Goal: Task Accomplishment & Management: Use online tool/utility

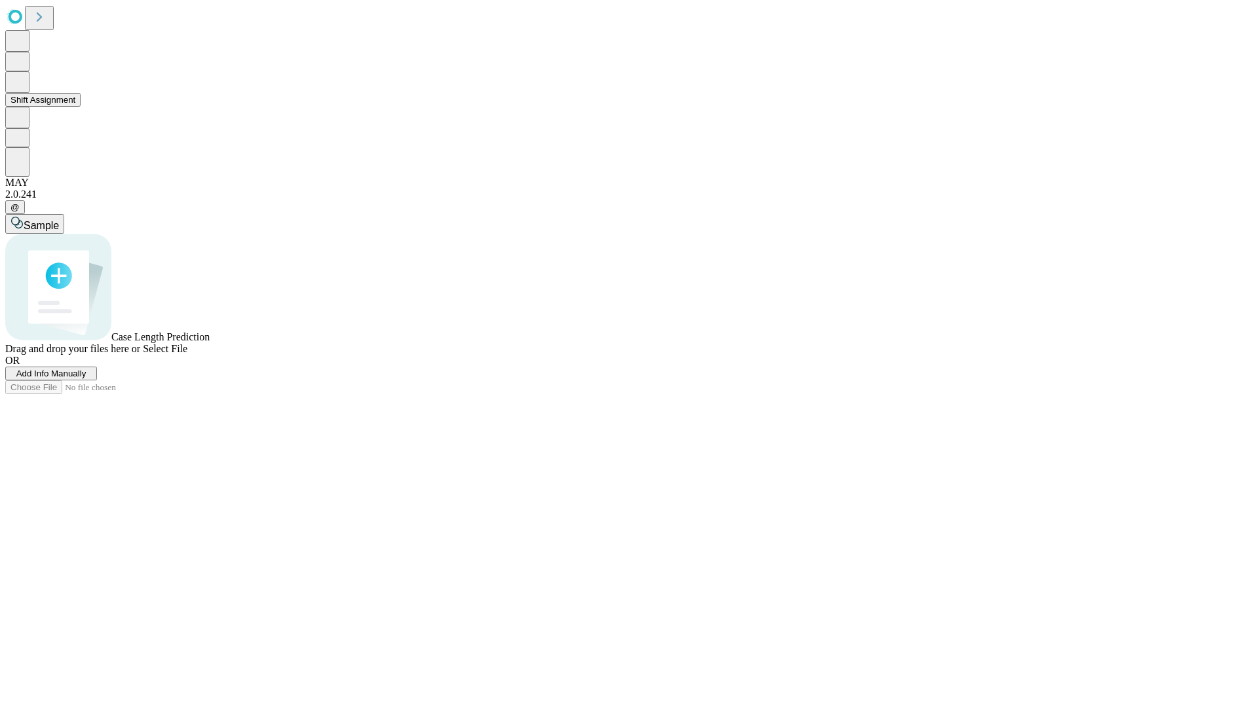
click at [81, 107] on button "Shift Assignment" at bounding box center [42, 100] width 75 height 14
